Goal: Task Accomplishment & Management: Manage account settings

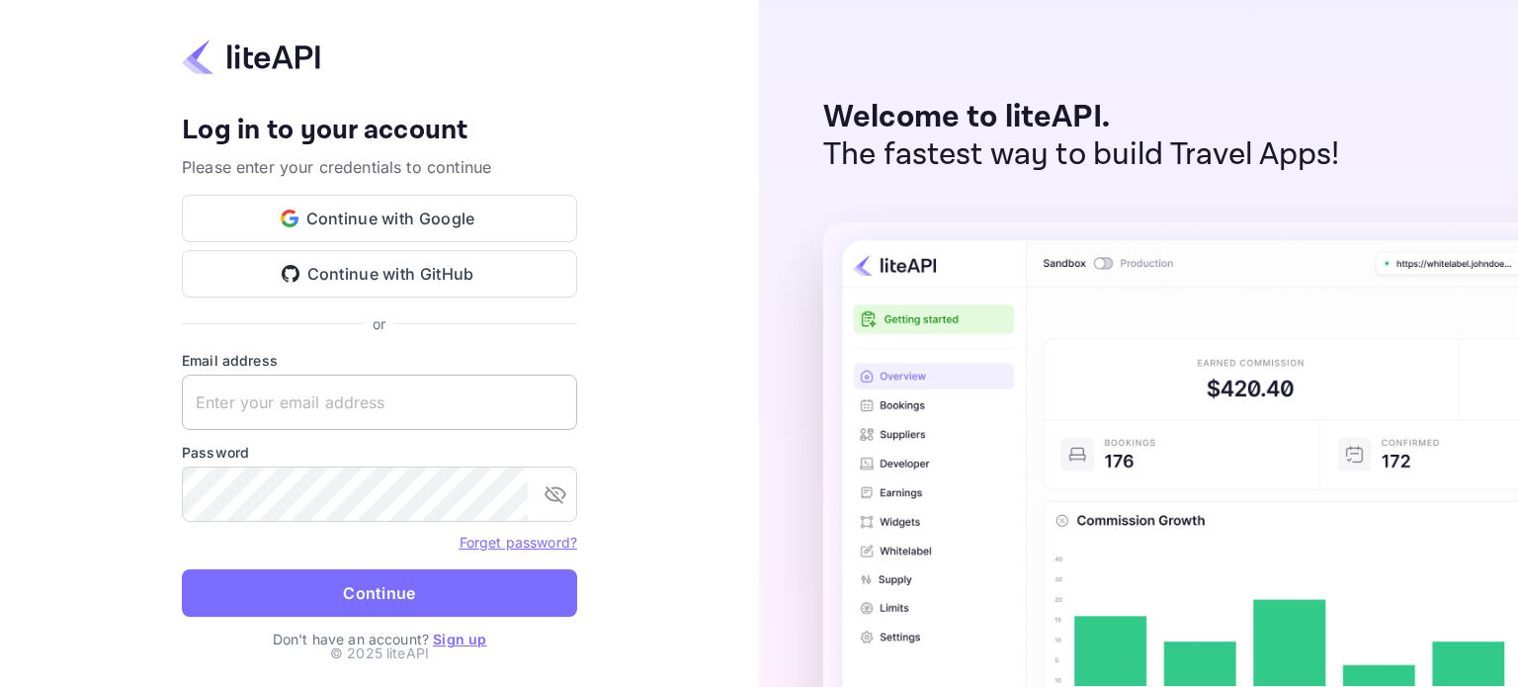
click at [263, 406] on input "text" at bounding box center [379, 401] width 395 height 55
type input "[EMAIL_ADDRESS][DOMAIN_NAME]"
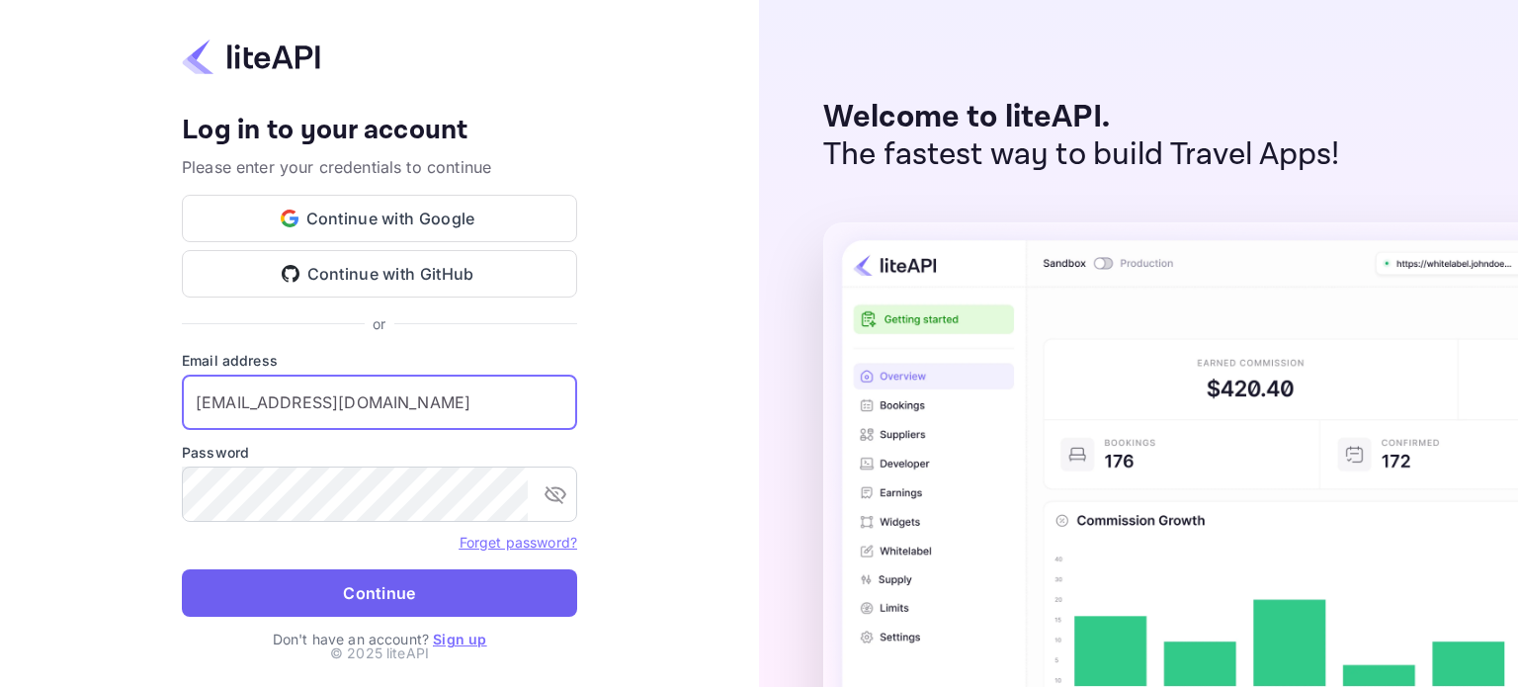
click at [239, 588] on button "Continue" at bounding box center [379, 592] width 395 height 47
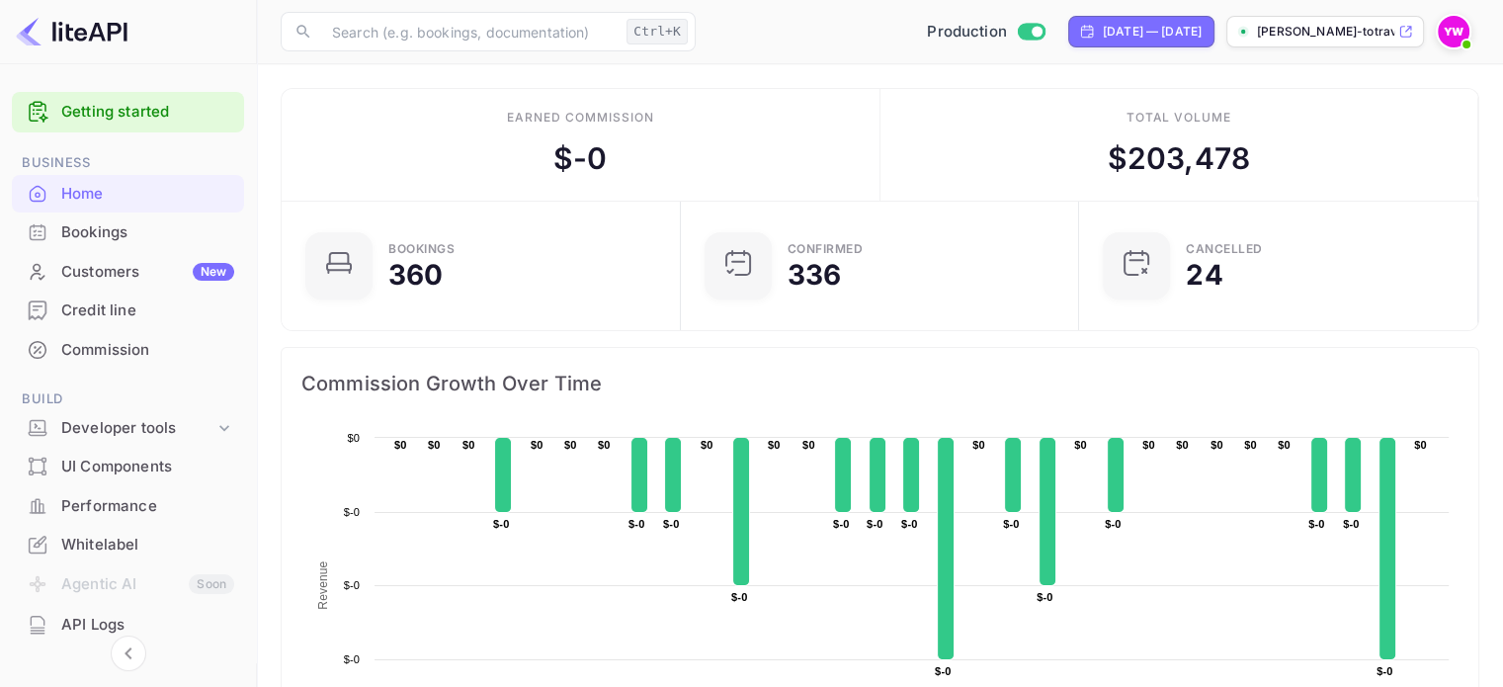
click at [84, 236] on div "Bookings" at bounding box center [147, 232] width 173 height 23
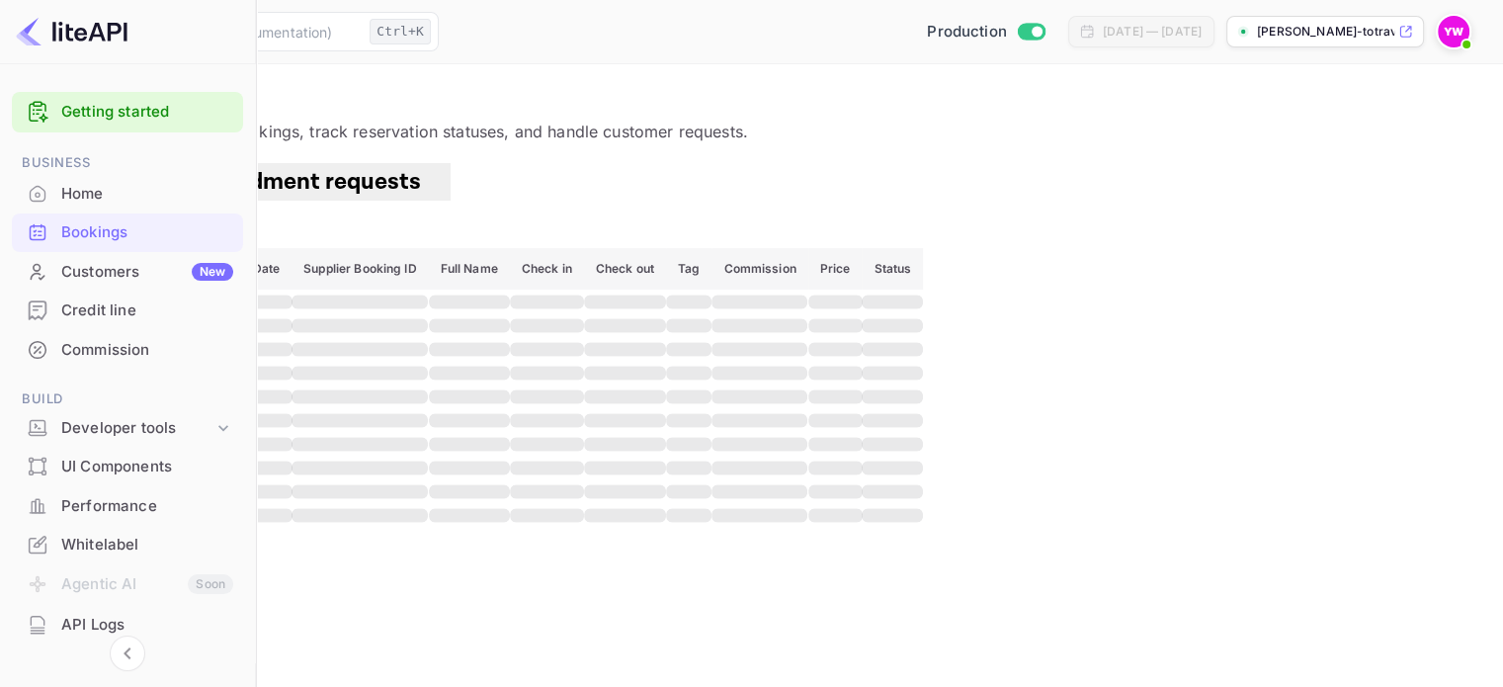
click at [53, 217] on icon "button" at bounding box center [42, 229] width 24 height 24
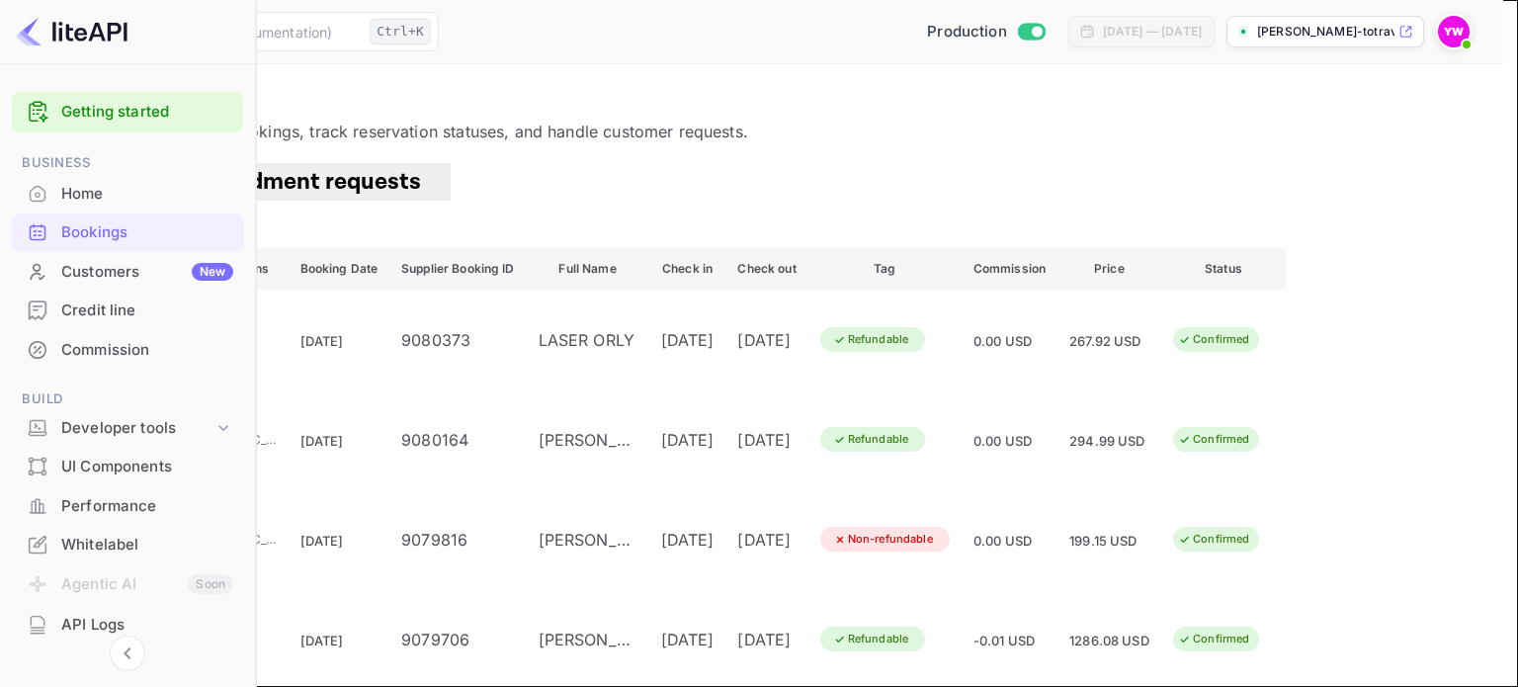
type input "9056815"
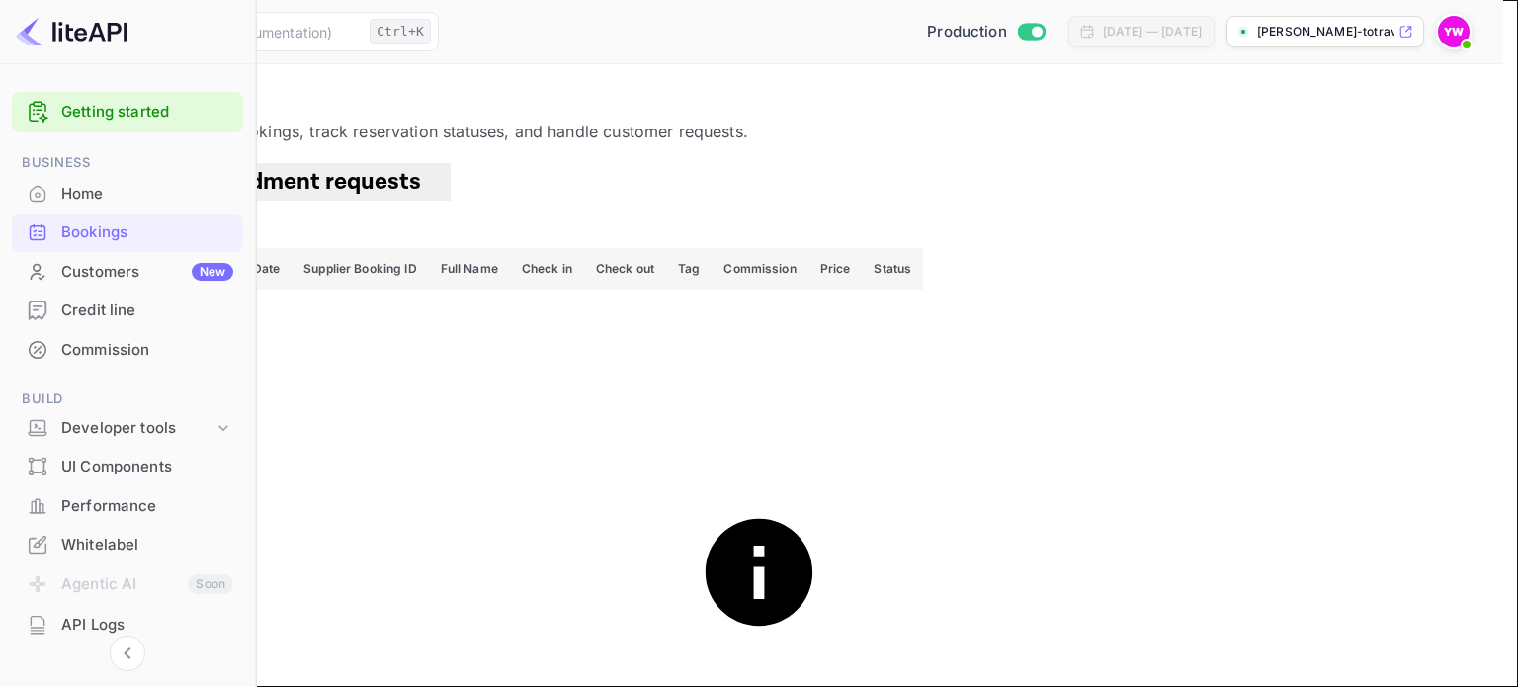
paste input "9056815"
type input "9056815"
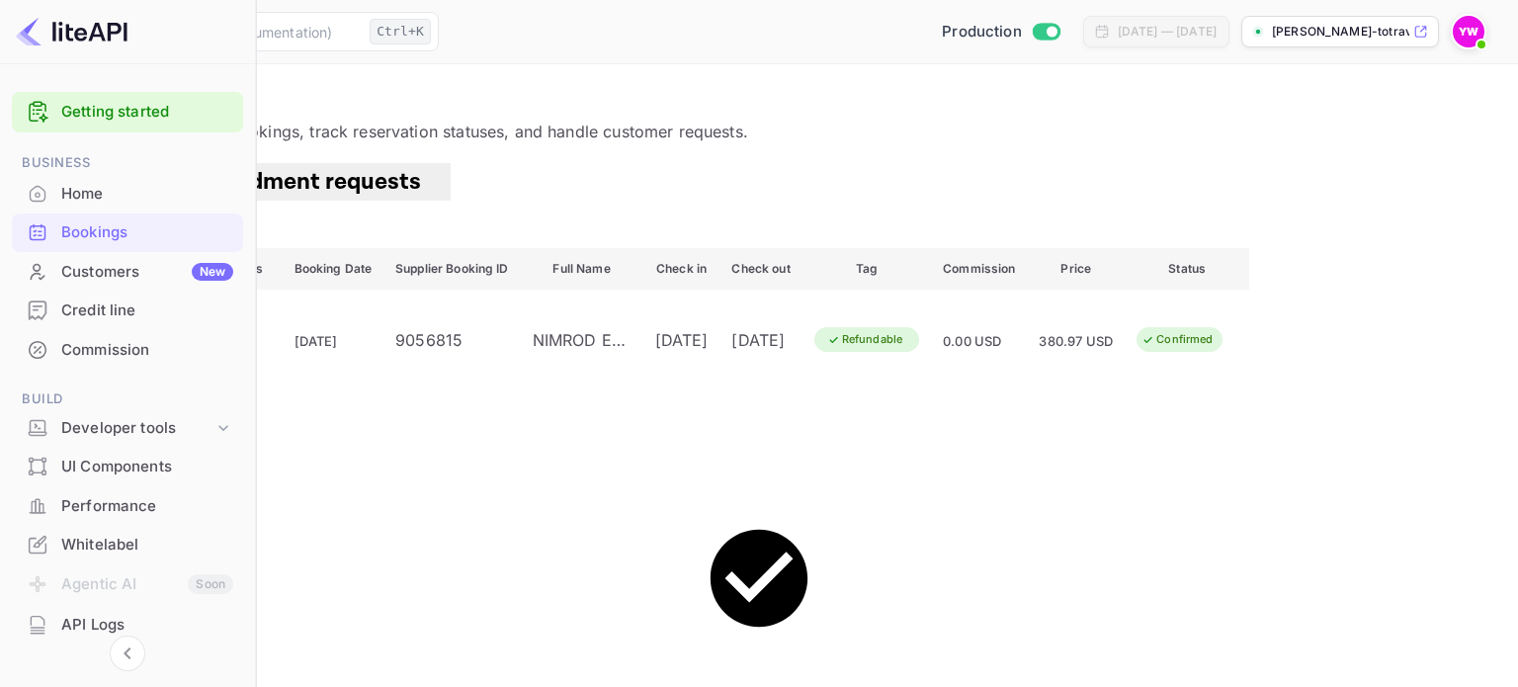
drag, startPoint x: 991, startPoint y: 485, endPoint x: 1113, endPoint y: 448, distance: 128.1
click at [1051, 469] on main "Bookings View and manage all hotel bookings, track reservation statuses, and ha…" at bounding box center [759, 375] width 1518 height 622
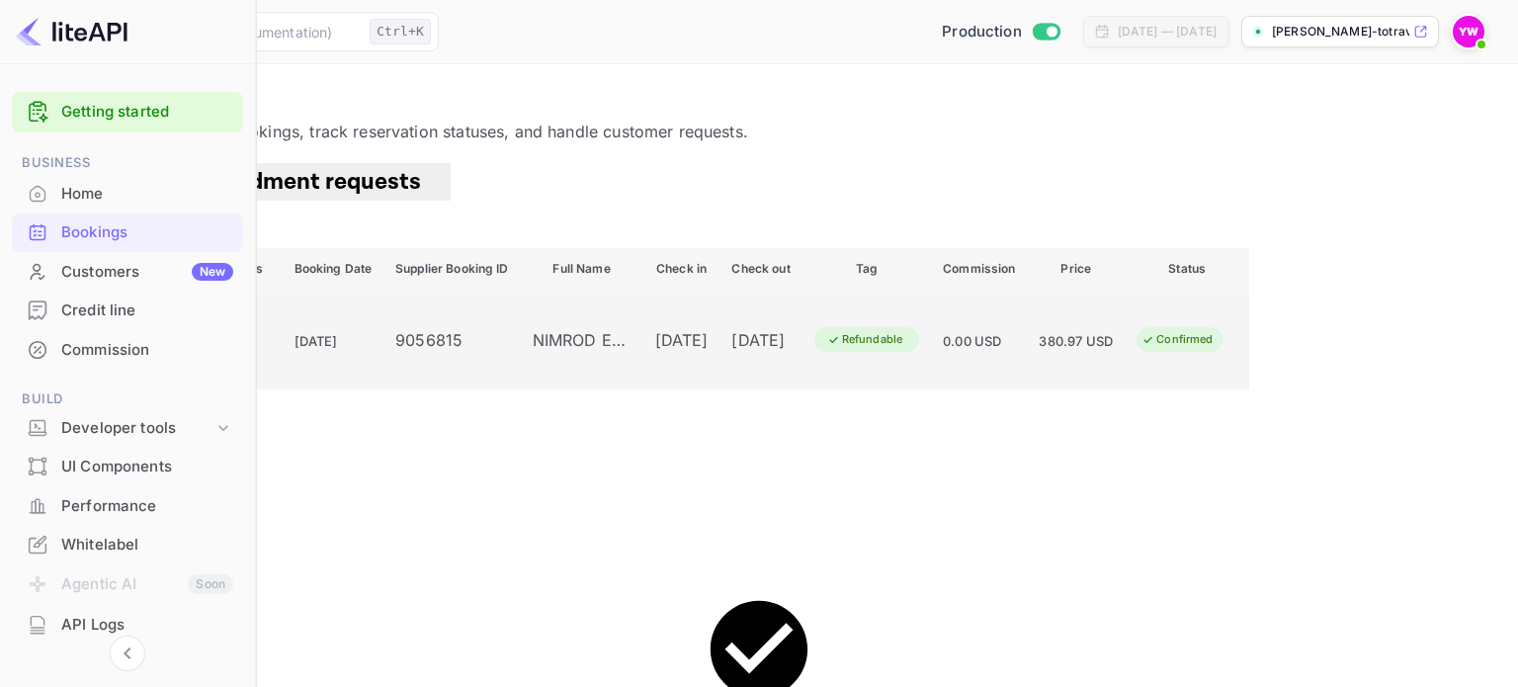
click at [125, 352] on div "dchVYTnMk" at bounding box center [81, 340] width 90 height 24
click at [631, 348] on div "NIMROD ELGRESSY" at bounding box center [582, 340] width 99 height 24
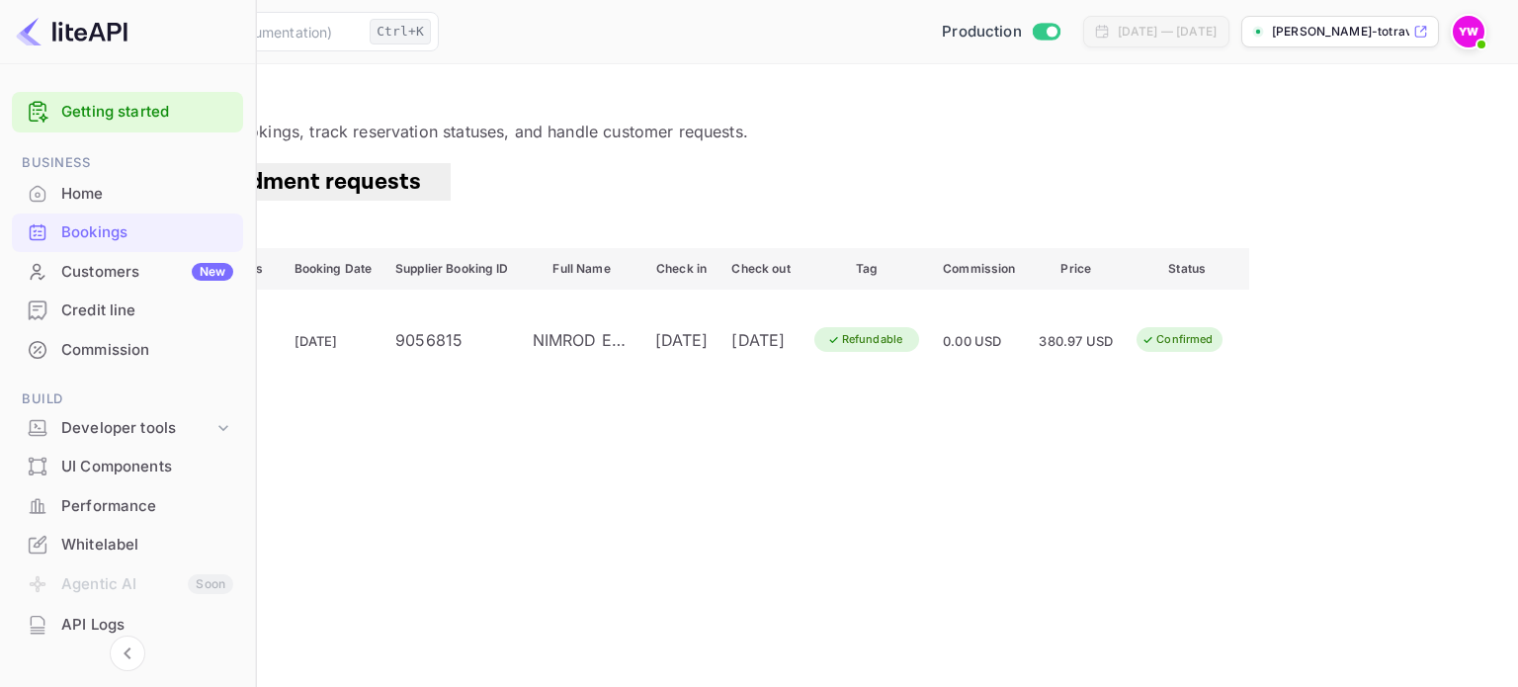
scroll to position [451, 0]
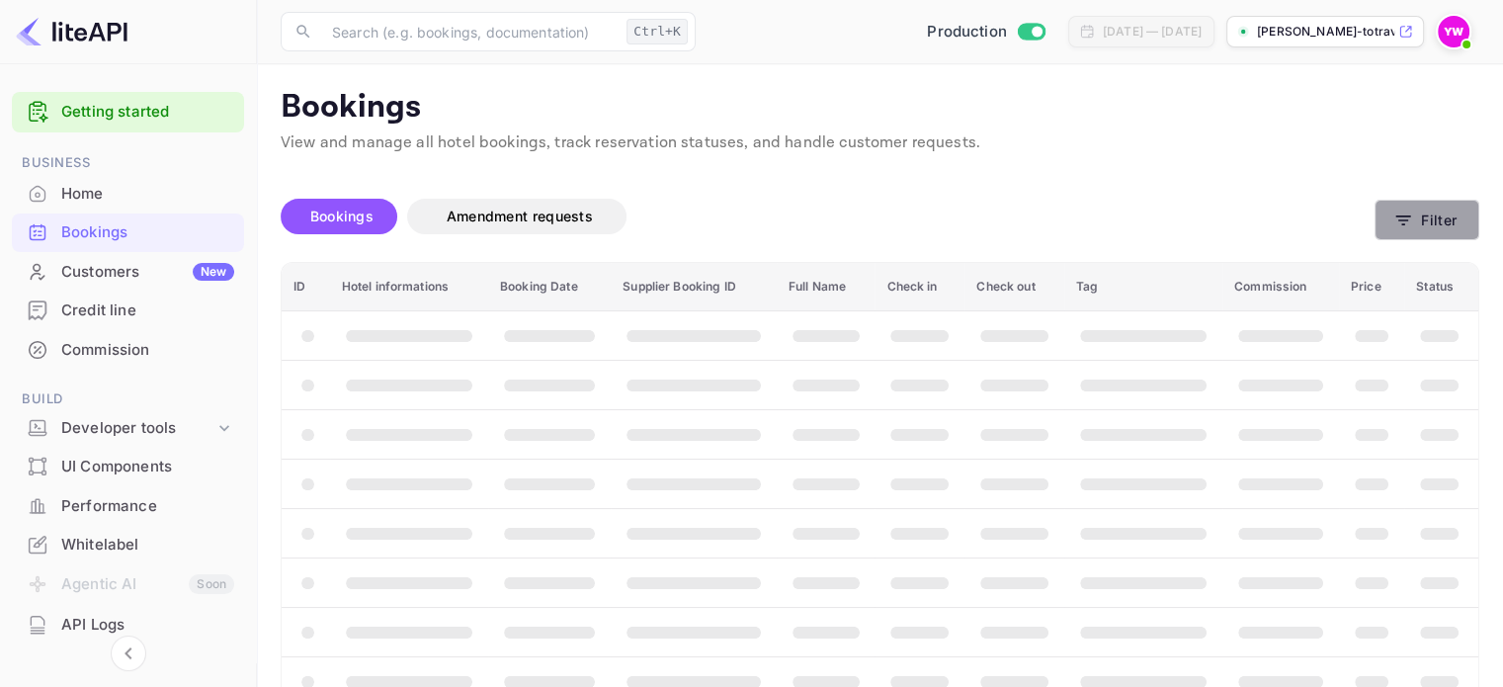
click at [1415, 217] on button "Filter" at bounding box center [1426, 220] width 105 height 41
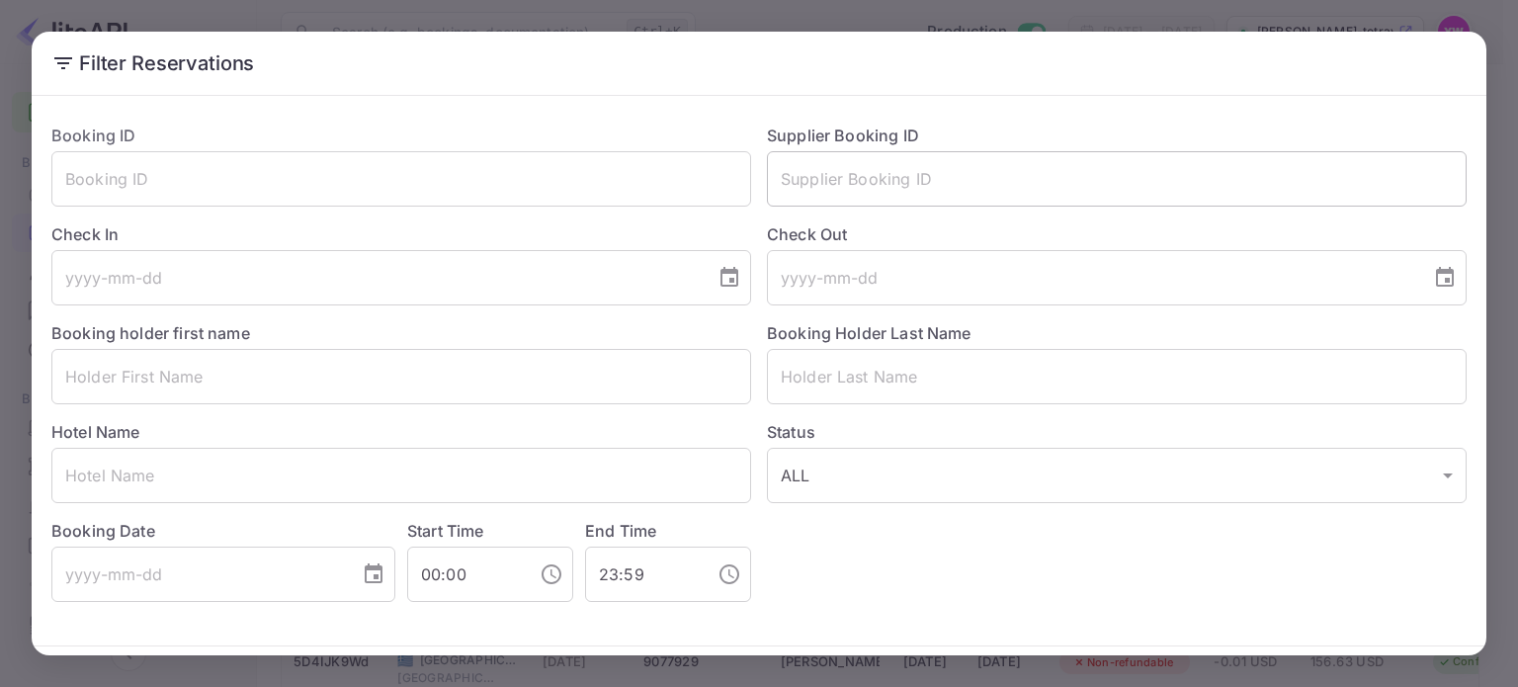
click at [824, 170] on input "text" at bounding box center [1117, 178] width 700 height 55
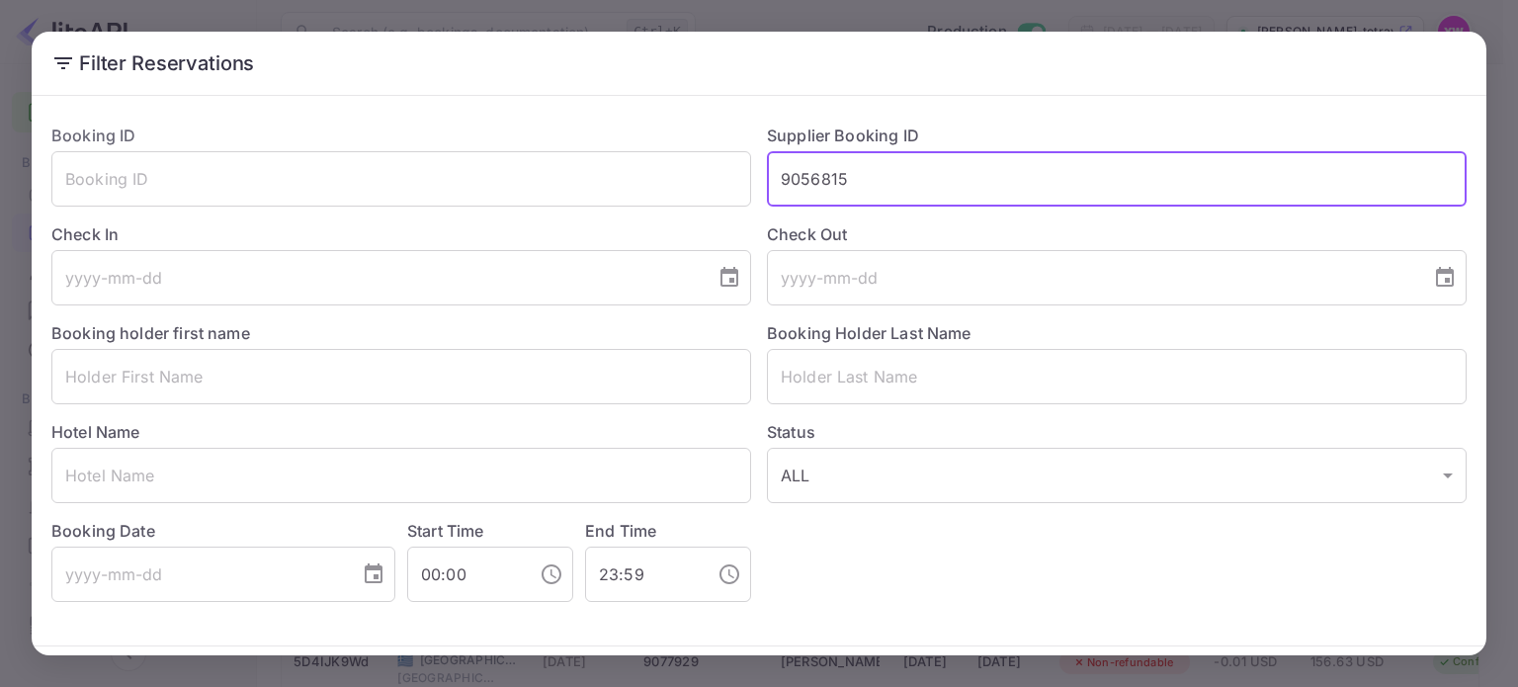
type input "9056815"
click at [1275, 666] on button "Filter Reservations" at bounding box center [1371, 687] width 192 height 42
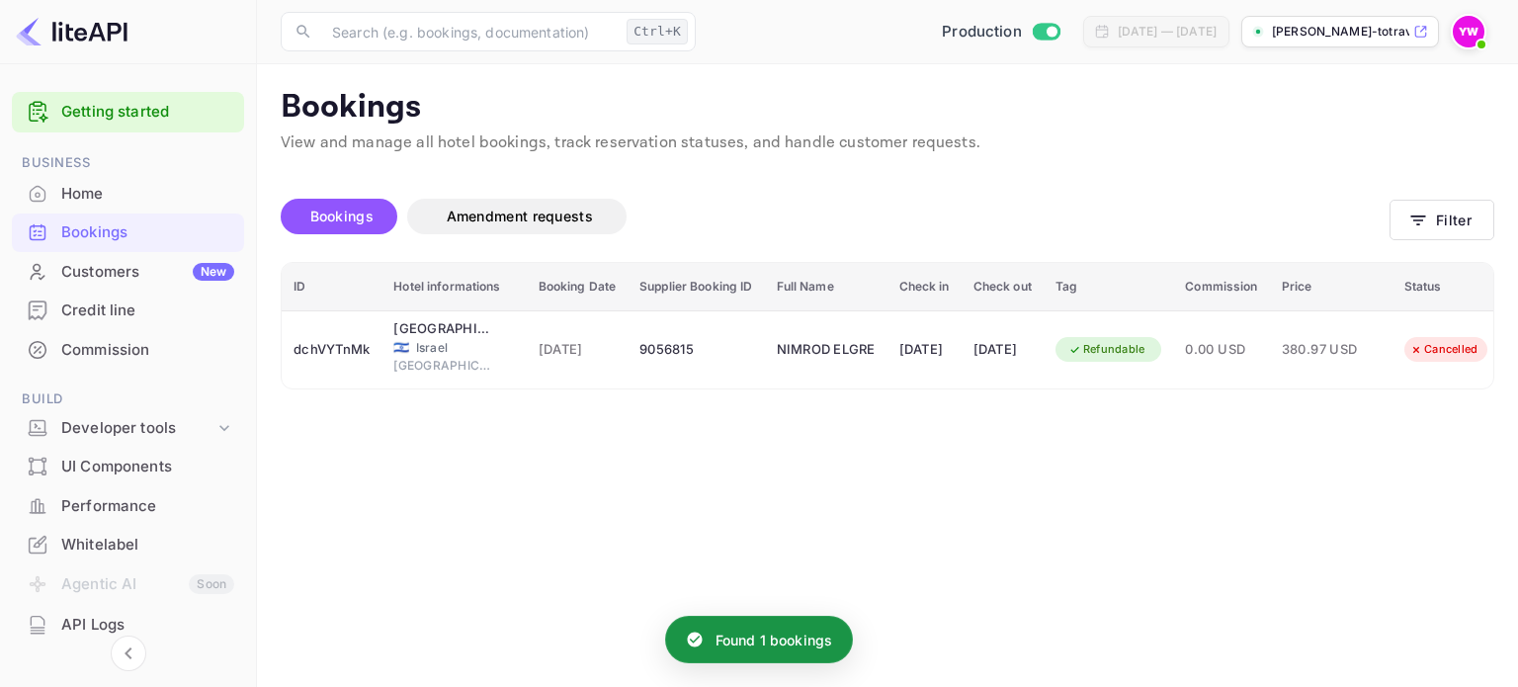
drag, startPoint x: 995, startPoint y: 532, endPoint x: 1003, endPoint y: 521, distance: 13.4
click at [995, 527] on main "Bookings View and manage all hotel bookings, track reservation statuses, and ha…" at bounding box center [887, 375] width 1261 height 622
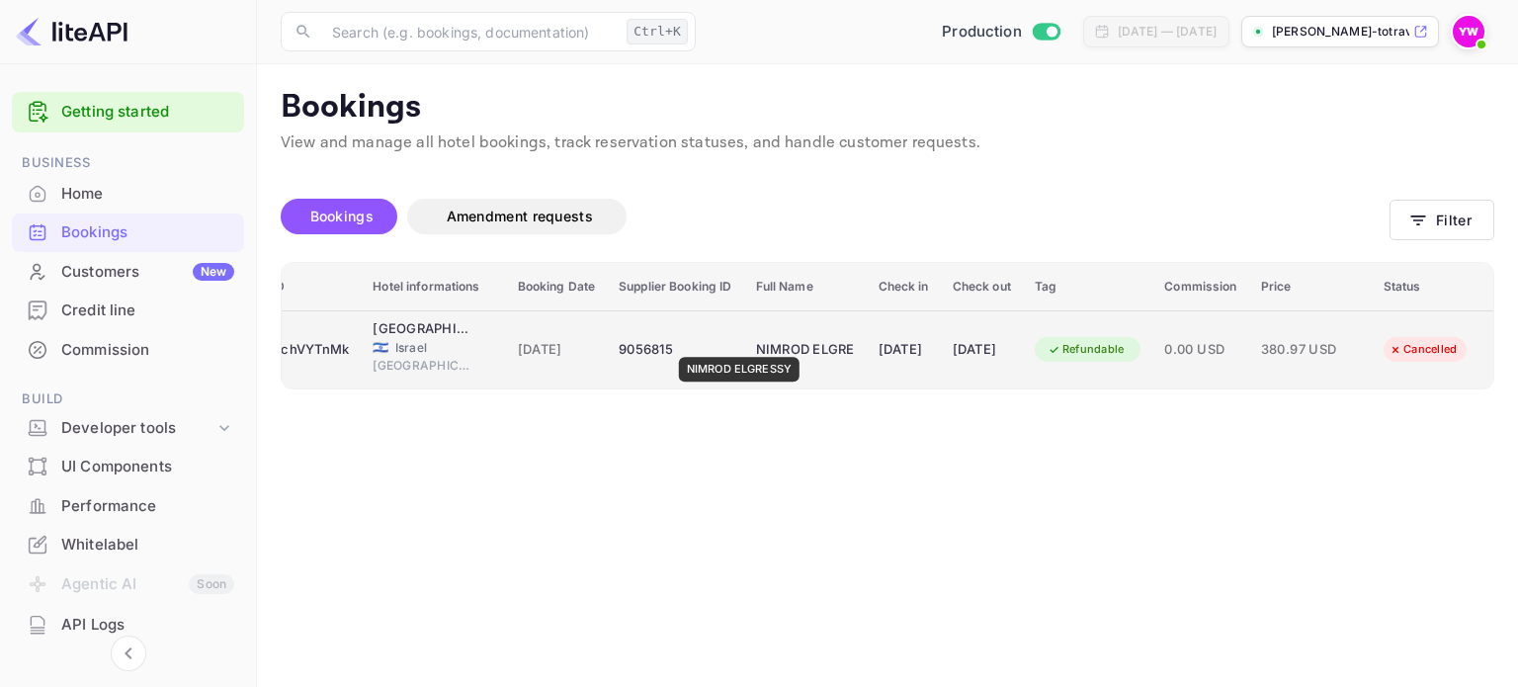
click at [756, 343] on div "NIMROD ELGRESSY" at bounding box center [805, 350] width 99 height 32
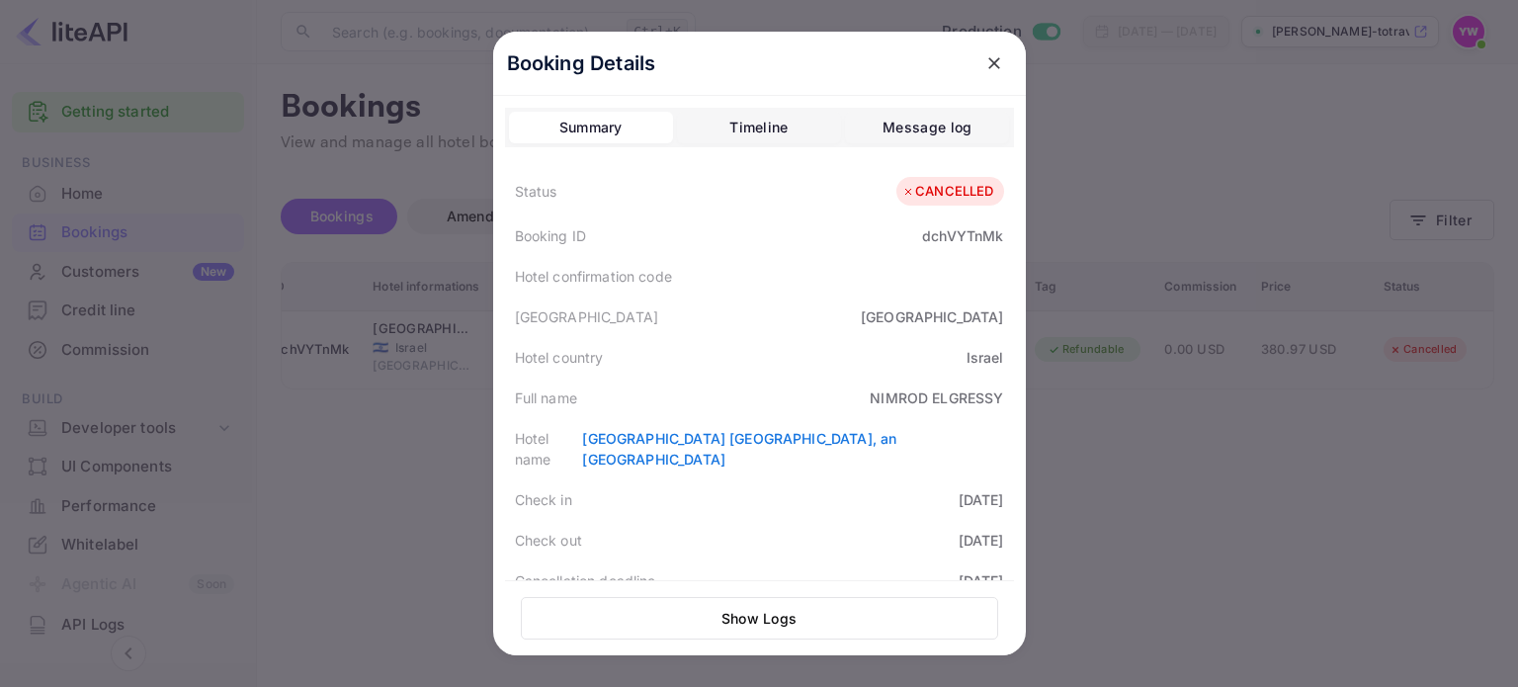
click at [984, 61] on icon "close" at bounding box center [994, 63] width 20 height 20
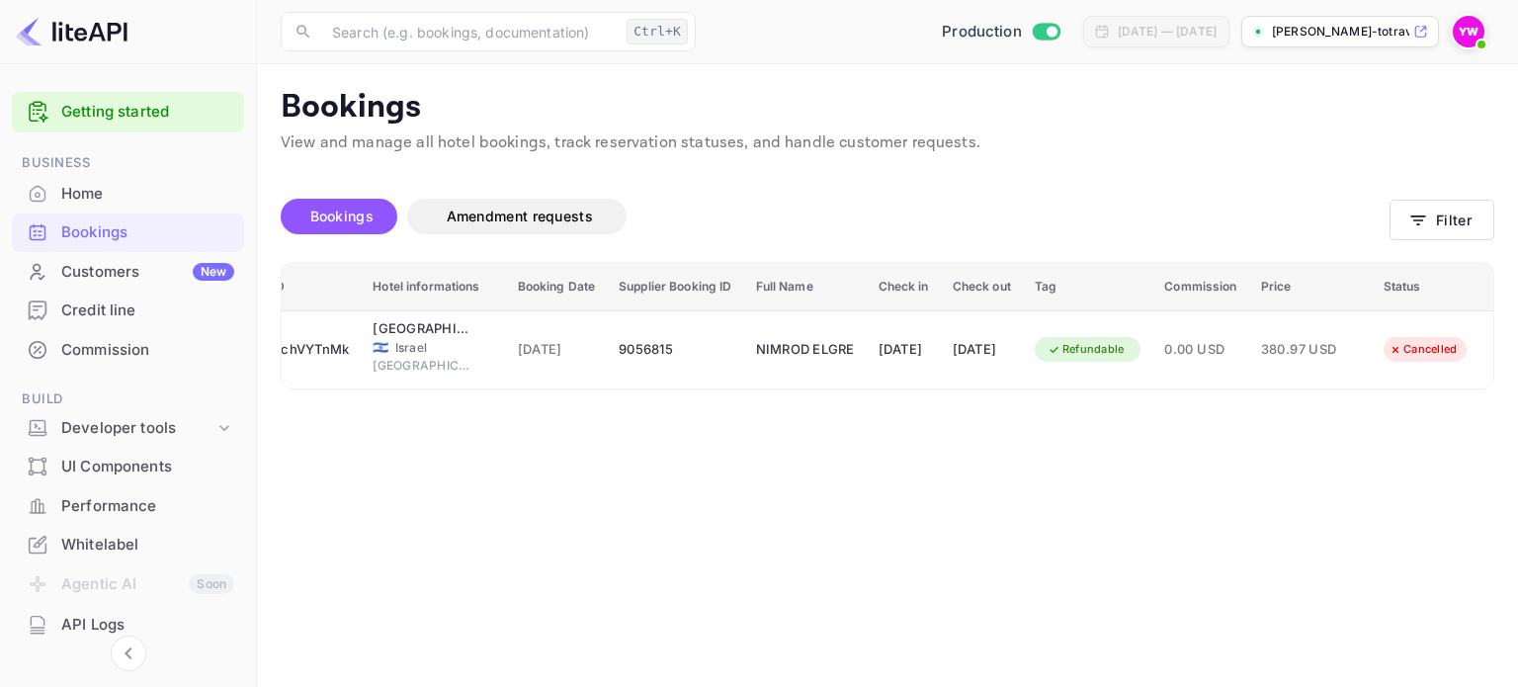
click at [490, 509] on main "Bookings View and manage all hotel bookings, track reservation statuses, and ha…" at bounding box center [887, 375] width 1261 height 622
